Goal: Task Accomplishment & Management: Use online tool/utility

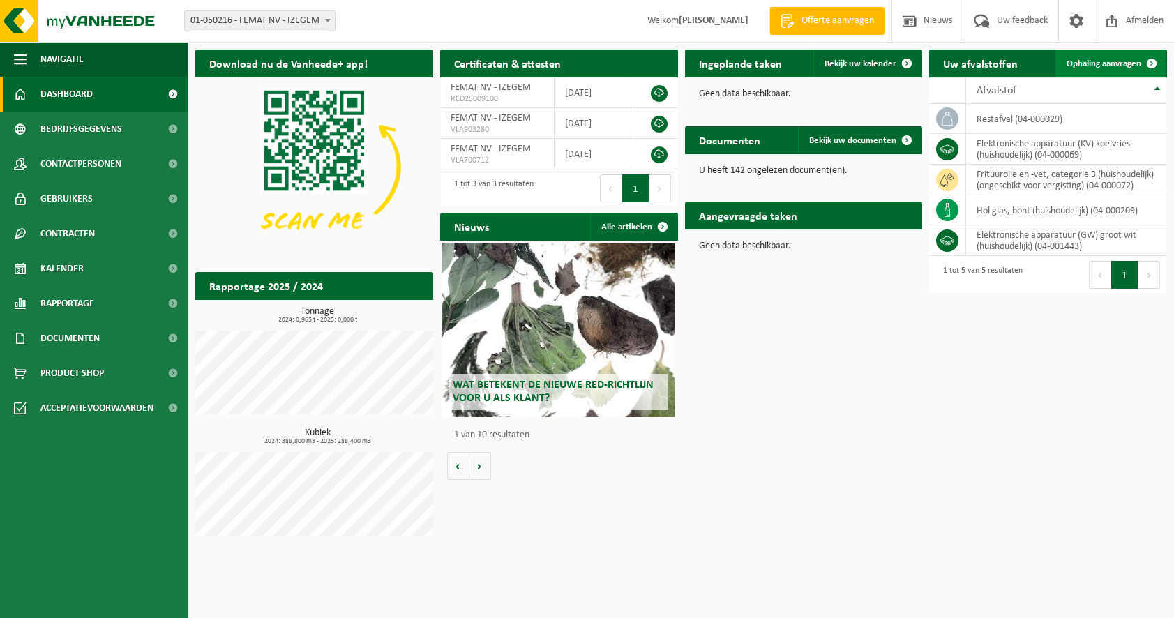
click at [1112, 63] on span "Ophaling aanvragen" at bounding box center [1103, 63] width 75 height 9
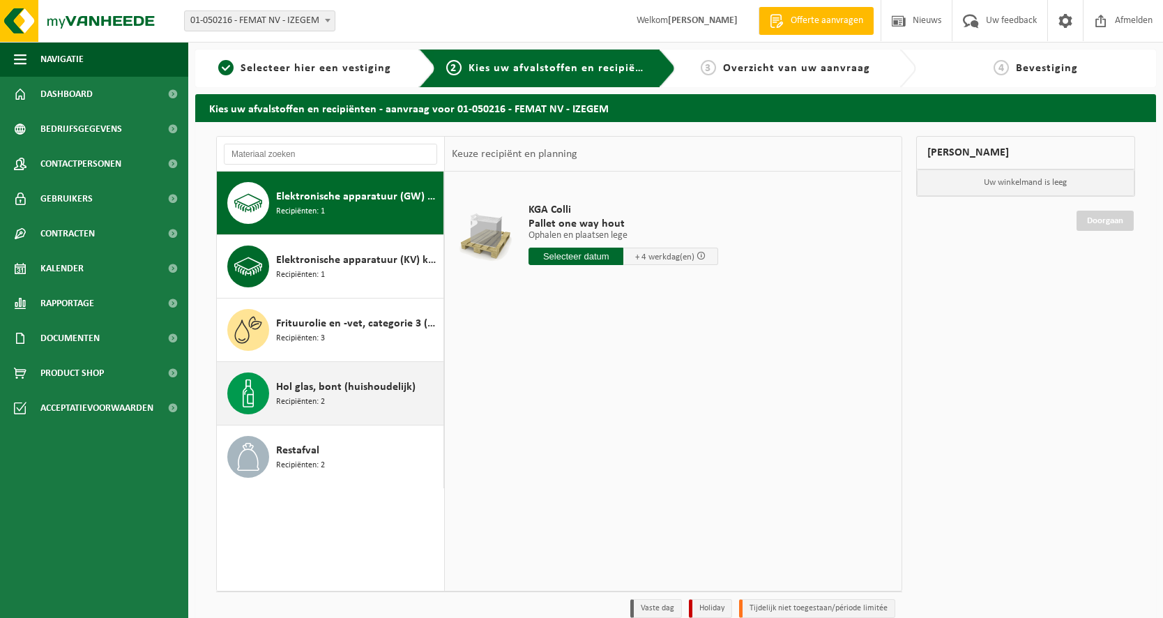
click at [380, 391] on span "Hol glas, bont (huishoudelijk)" at bounding box center [345, 387] width 139 height 17
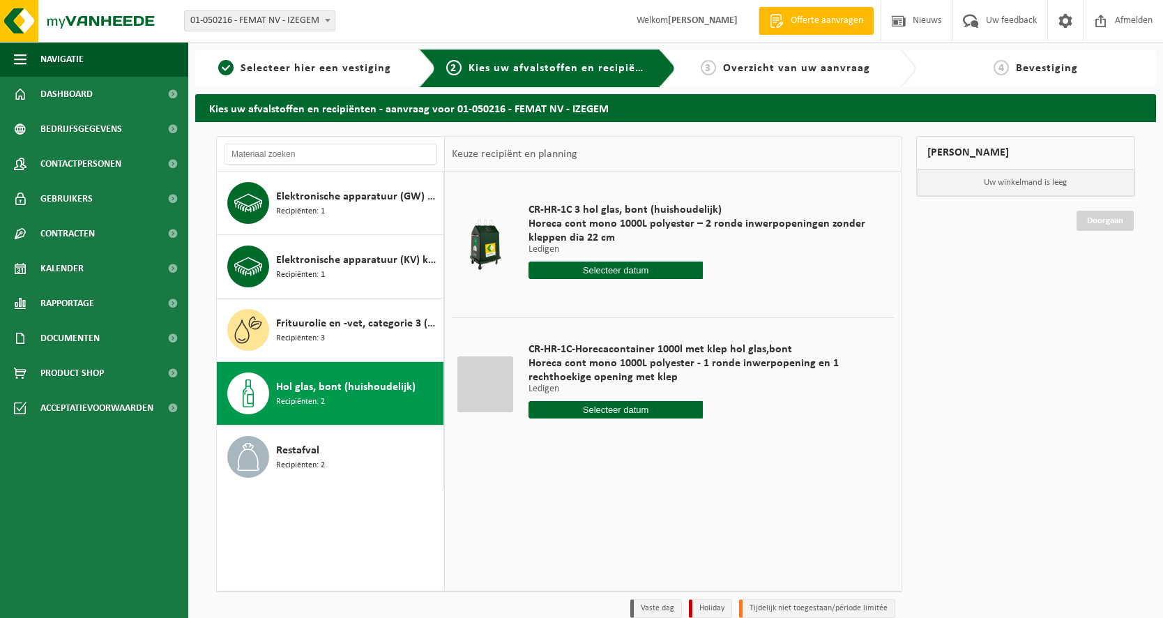
click at [587, 264] on input "text" at bounding box center [616, 270] width 174 height 17
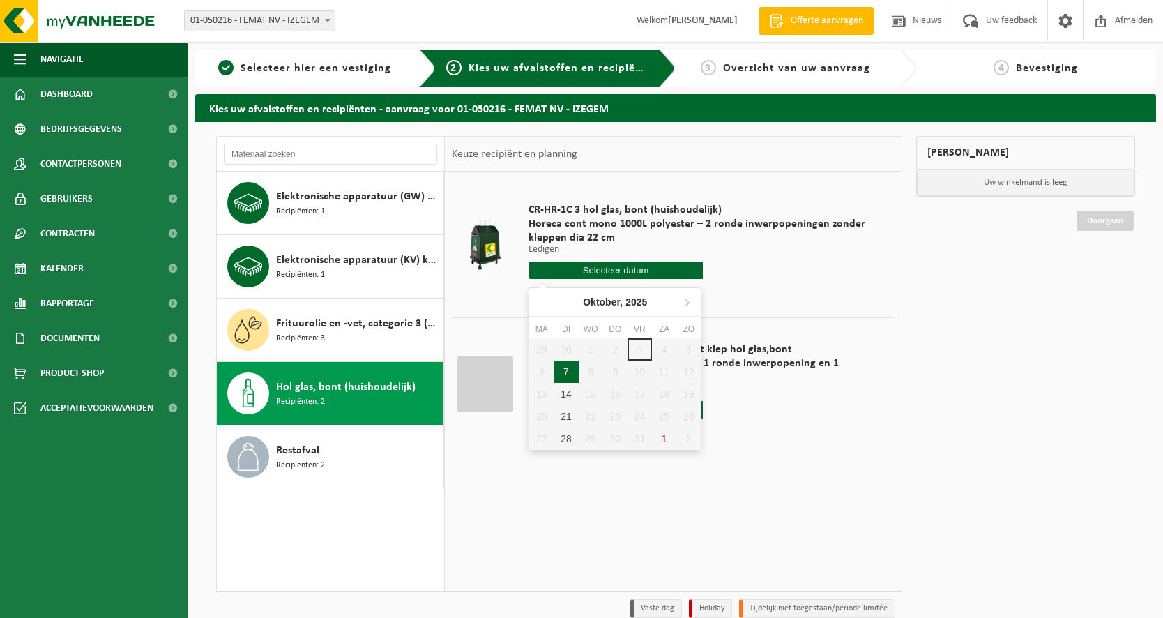
click at [561, 362] on div "7" at bounding box center [566, 372] width 24 height 22
type input "Van 2025-10-07"
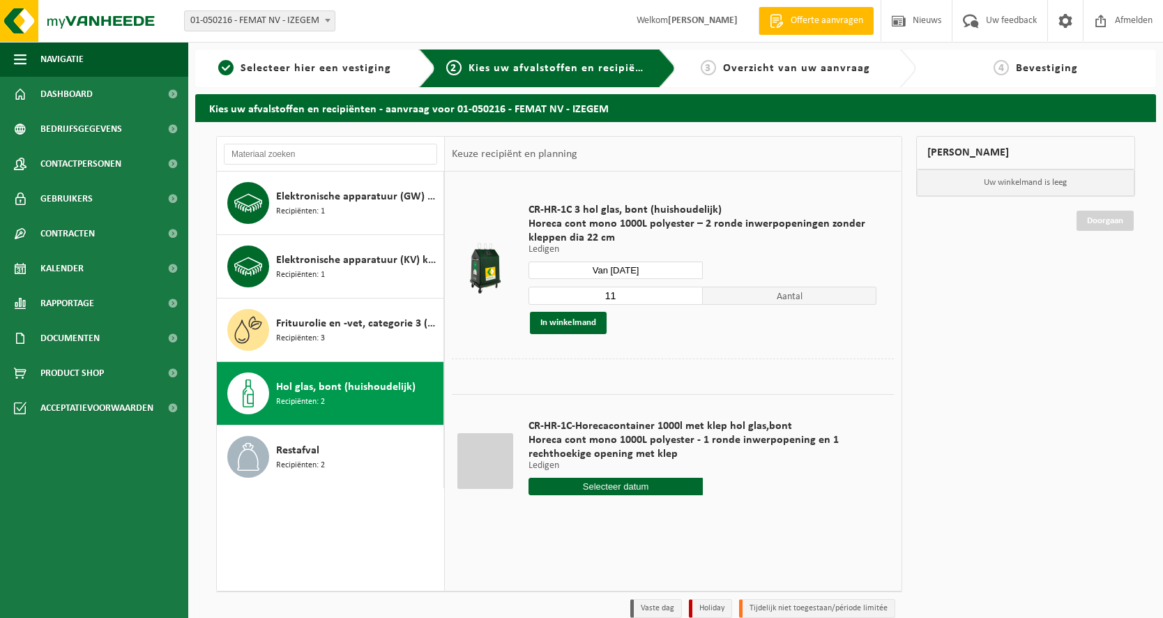
click at [694, 302] on input "11" at bounding box center [616, 296] width 174 height 18
click at [695, 299] on input "10" at bounding box center [616, 296] width 174 height 18
click at [695, 299] on input "9" at bounding box center [616, 296] width 174 height 18
type input "8"
click at [695, 299] on input "8" at bounding box center [616, 296] width 174 height 18
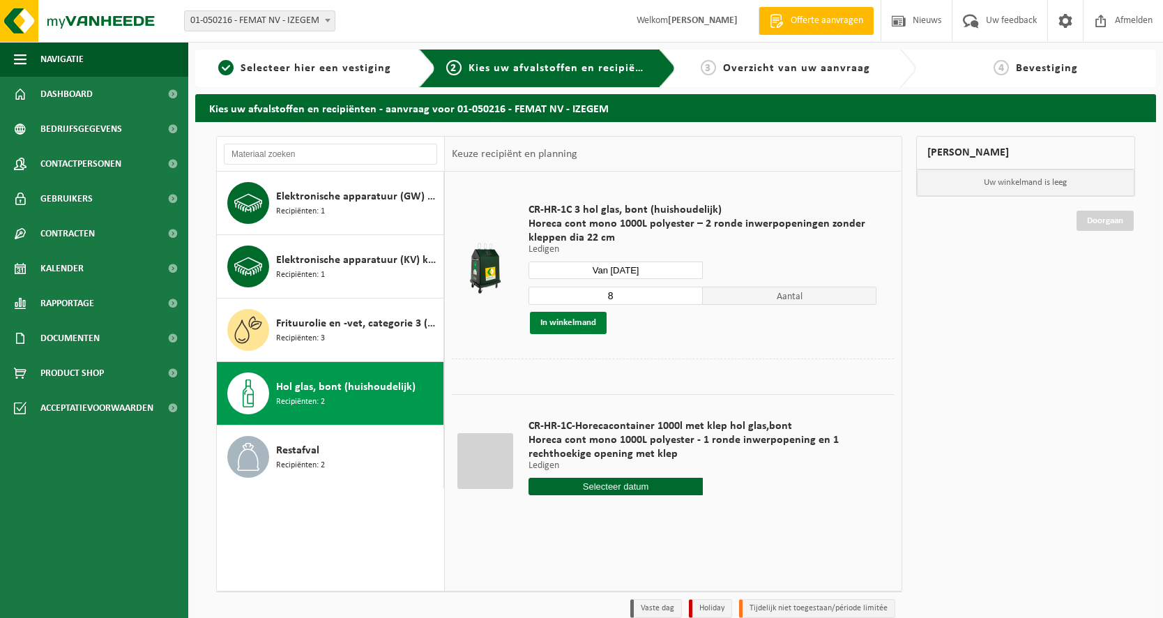
click at [584, 325] on button "In winkelmand" at bounding box center [568, 323] width 77 height 22
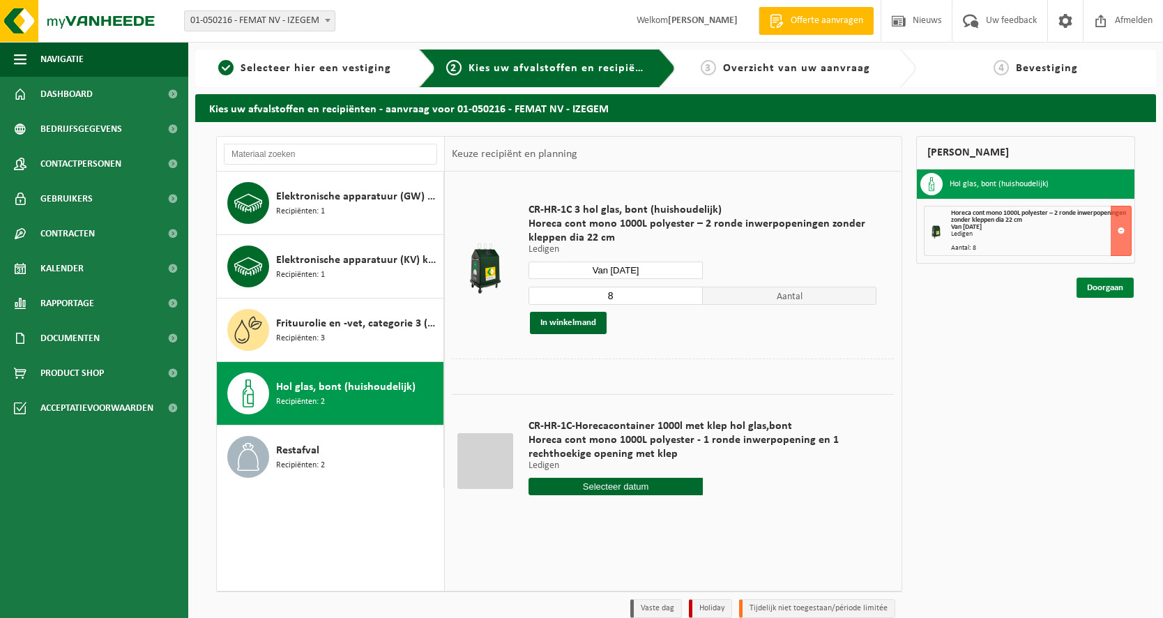
click at [1122, 287] on link "Doorgaan" at bounding box center [1105, 288] width 57 height 20
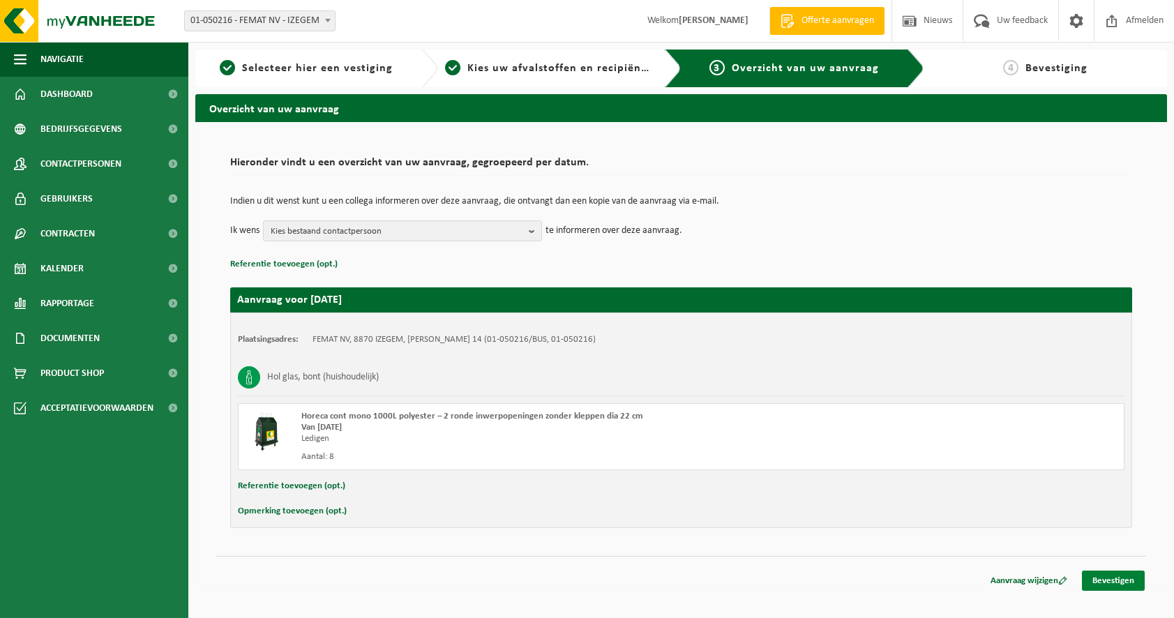
click at [1101, 579] on link "Bevestigen" at bounding box center [1113, 581] width 63 height 20
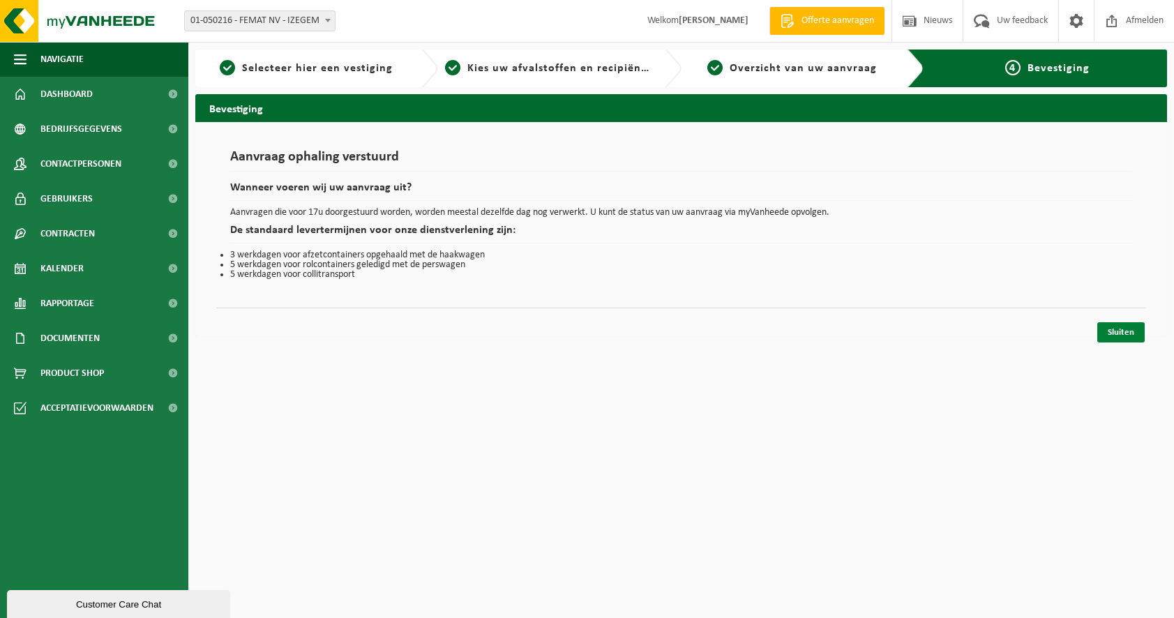
click at [1122, 333] on link "Sluiten" at bounding box center [1120, 332] width 47 height 20
